Goal: Use online tool/utility: Utilize a website feature to perform a specific function

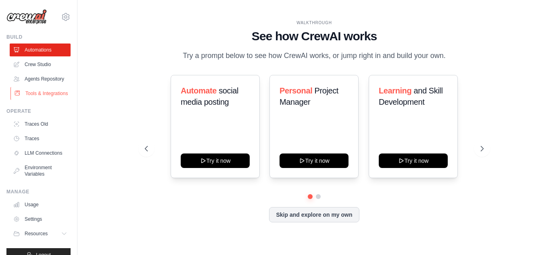
click at [40, 100] on link "Tools & Integrations" at bounding box center [40, 93] width 61 height 13
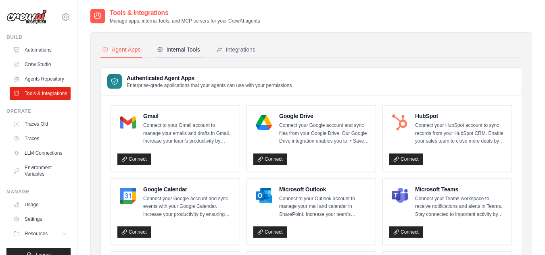
click at [191, 54] on button "Internal Tools" at bounding box center [178, 49] width 46 height 15
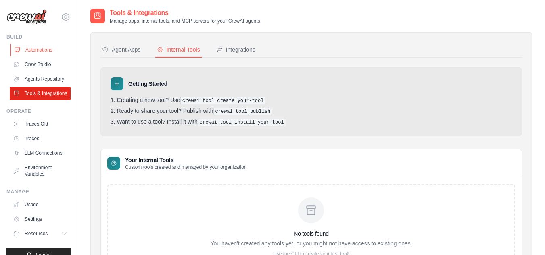
click at [31, 49] on link "Automations" at bounding box center [40, 50] width 61 height 13
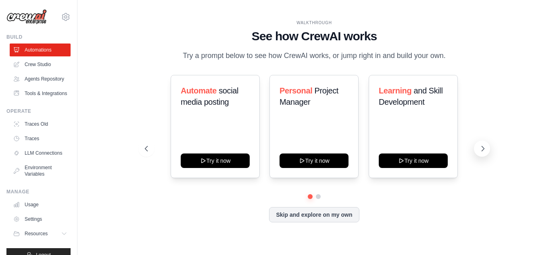
click at [483, 151] on icon at bounding box center [483, 149] width 8 height 8
click at [483, 147] on icon at bounding box center [483, 149] width 8 height 8
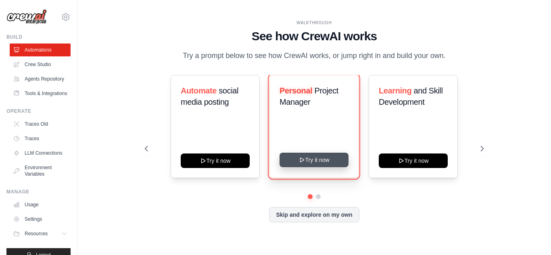
click at [320, 160] on button "Try it now" at bounding box center [314, 160] width 69 height 15
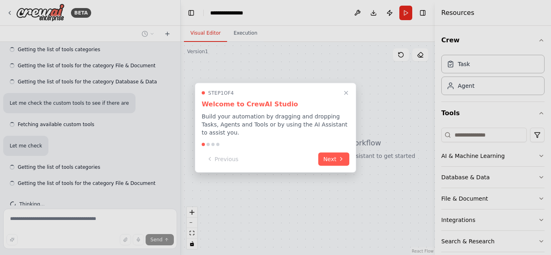
scroll to position [259, 0]
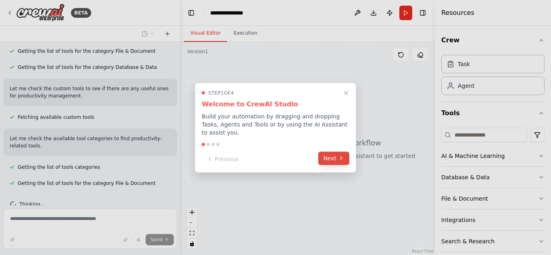
click at [330, 155] on button "Next" at bounding box center [333, 158] width 31 height 13
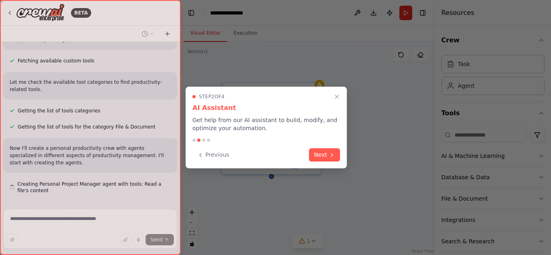
scroll to position [322, 0]
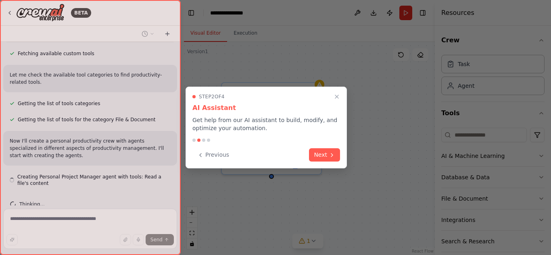
click at [330, 155] on icon at bounding box center [332, 155] width 6 height 6
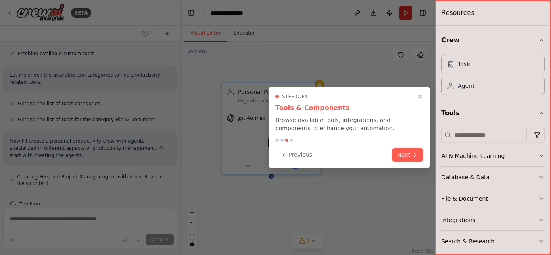
scroll to position [345, 0]
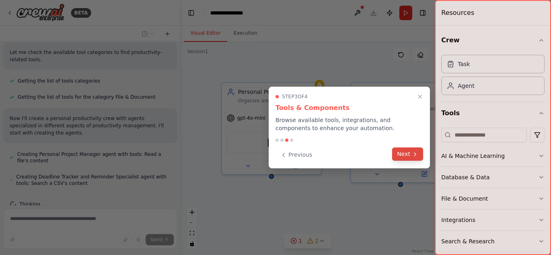
click at [406, 154] on button "Next" at bounding box center [407, 154] width 31 height 13
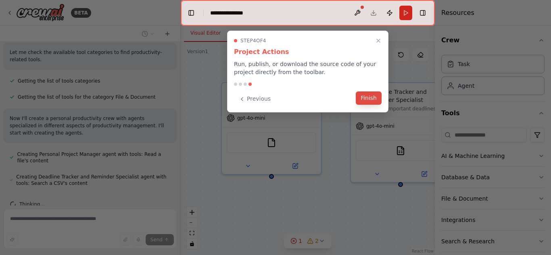
scroll to position [368, 0]
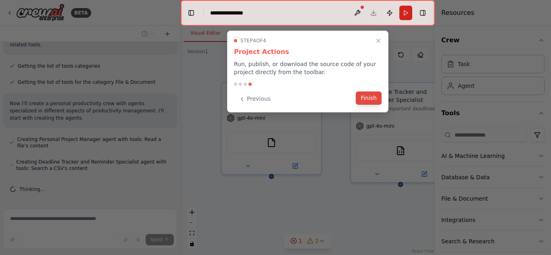
click at [367, 100] on button "Finish" at bounding box center [369, 98] width 26 height 13
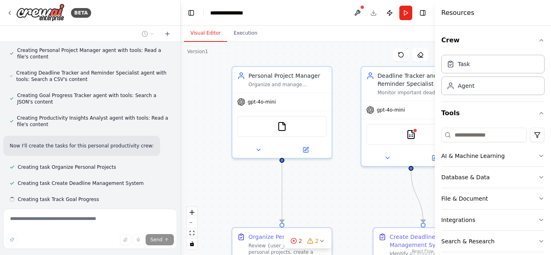
scroll to position [465, 0]
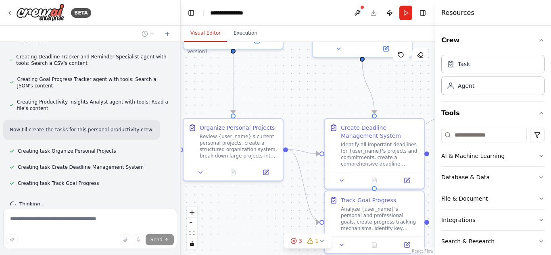
drag, startPoint x: 314, startPoint y: 194, endPoint x: 275, endPoint y: 68, distance: 131.2
click at [275, 68] on div ".deletable-edge-delete-btn { width: 20px; height: 20px; border: 0px solid #ffff…" at bounding box center [308, 148] width 254 height 213
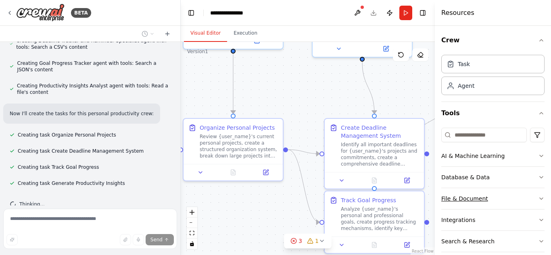
click at [475, 197] on div "File & Document" at bounding box center [464, 199] width 47 height 8
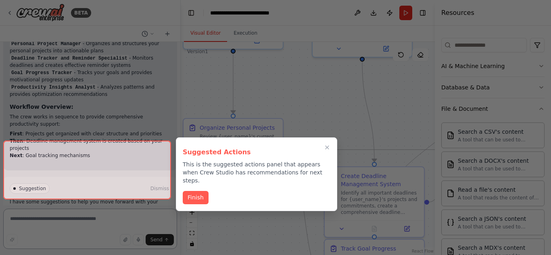
scroll to position [1059, 0]
